Goal: Check status: Check status

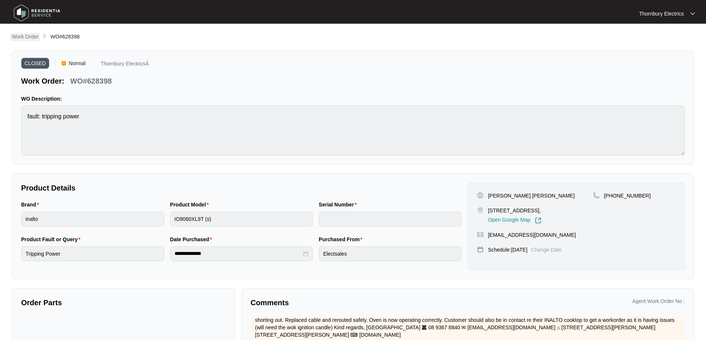
click at [25, 39] on p "Work Order" at bounding box center [25, 36] width 27 height 7
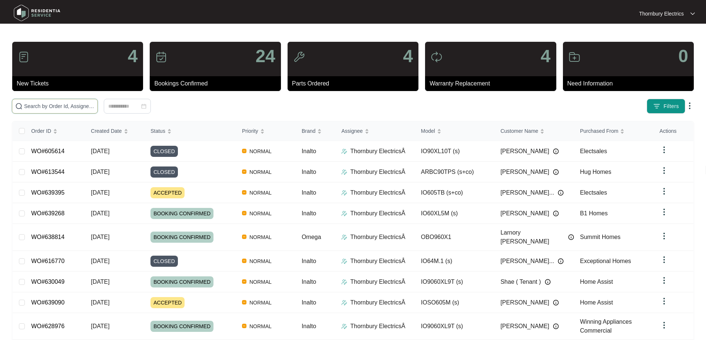
click at [86, 103] on input "text" at bounding box center [59, 106] width 70 height 8
type input "630674"
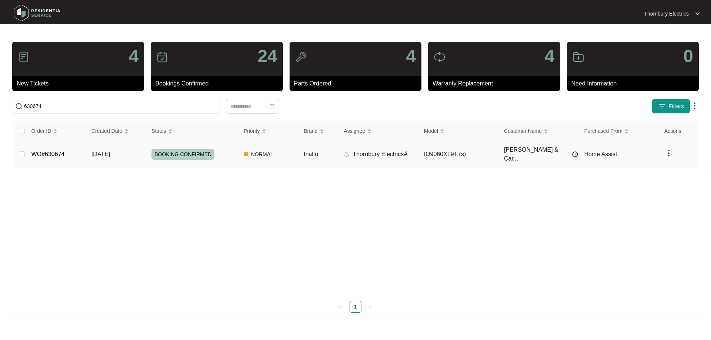
click at [231, 158] on td "BOOKING CONFIRMED" at bounding box center [192, 154] width 92 height 27
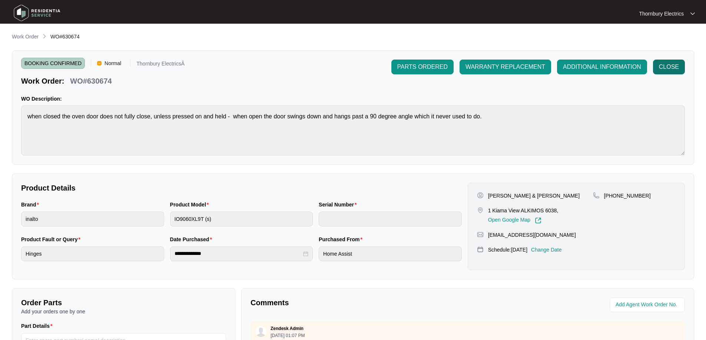
click at [660, 64] on span "CLOSE" at bounding box center [669, 67] width 20 height 9
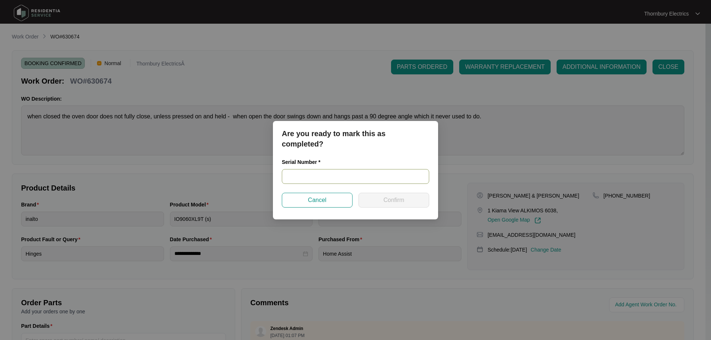
click at [333, 172] on input "text" at bounding box center [355, 176] width 147 height 15
paste input "900012832402000392"
type input "900012832402000392"
click at [384, 202] on span "Confirm" at bounding box center [393, 200] width 21 height 9
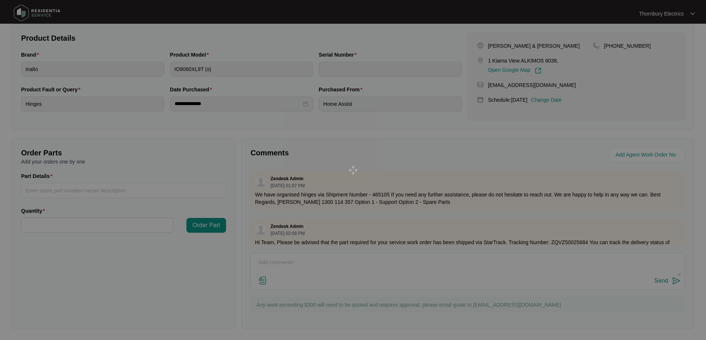
scroll to position [151, 0]
type input "900012832402000392"
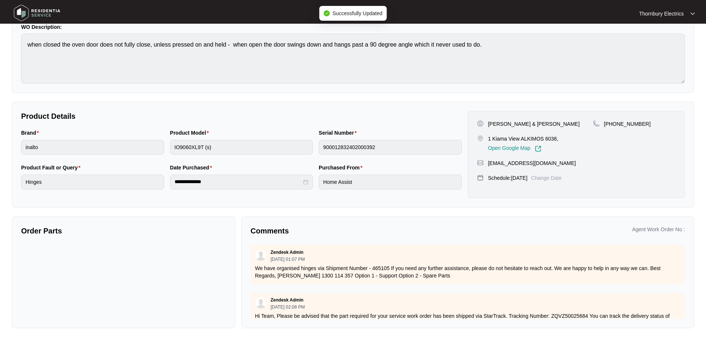
scroll to position [72, 0]
